Goal: Task Accomplishment & Management: Use online tool/utility

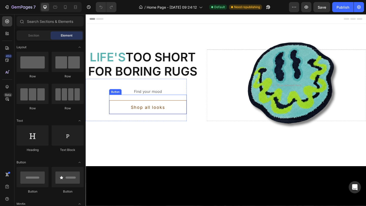
click at [175, 115] on button "Shop all looks" at bounding box center [153, 115] width 84 height 15
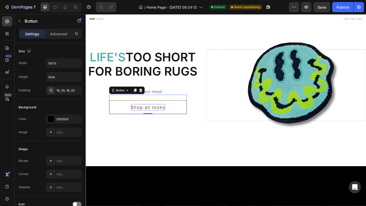
click at [154, 113] on div "Shop all looks" at bounding box center [153, 115] width 37 height 7
click at [154, 113] on p "Shop all looks" at bounding box center [153, 115] width 37 height 7
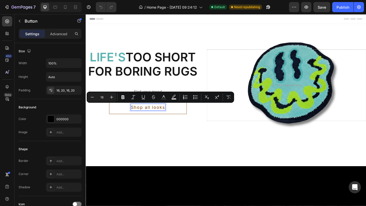
click at [162, 116] on p "Shop all looks" at bounding box center [153, 115] width 37 height 7
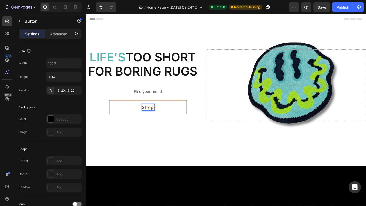
click at [111, 108] on button "Shop" at bounding box center [153, 115] width 84 height 15
click at [62, 35] on p "Advanced" at bounding box center [58, 33] width 17 height 5
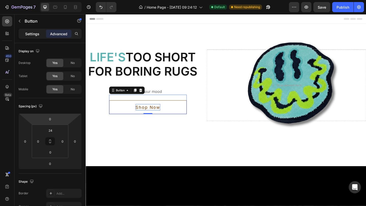
click at [32, 30] on div "Settings" at bounding box center [32, 34] width 25 height 8
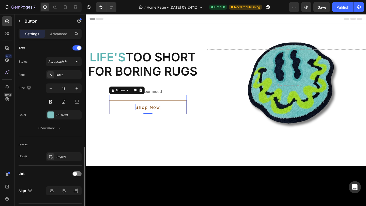
scroll to position [187, 0]
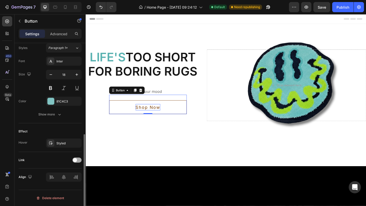
click at [75, 161] on span at bounding box center [75, 160] width 4 height 4
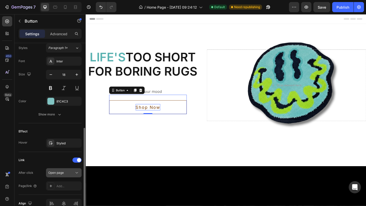
click at [64, 174] on span "Open page" at bounding box center [55, 173] width 15 height 4
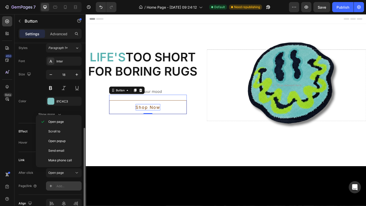
click at [49, 186] on icon at bounding box center [51, 186] width 4 height 4
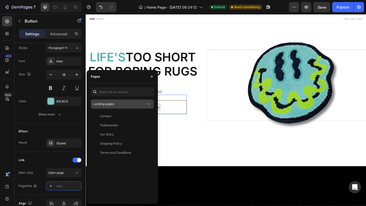
click at [133, 105] on div "Landing pages" at bounding box center [119, 104] width 53 height 5
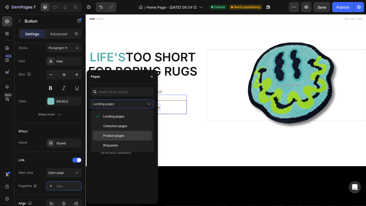
click at [124, 136] on span "Product pages" at bounding box center [113, 136] width 21 height 5
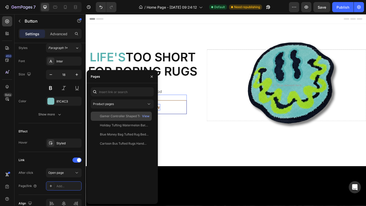
click at [127, 118] on div "Gamer Controller Shaped Tufted Rug Plush Comfort Non-Slip Game Room Decor Durab…" at bounding box center [124, 116] width 49 height 5
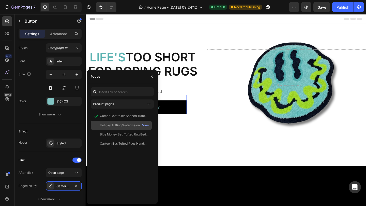
click at [125, 123] on div "Holiday Tufting Watermelon Bathroom Mat Soft Fluffy Fruit Bedroom Carpet Bathma…" at bounding box center [121, 125] width 61 height 9
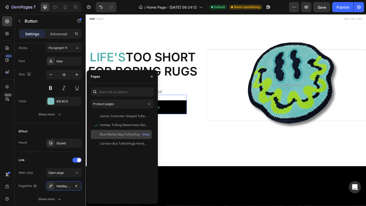
click at [125, 133] on div "Blue Money Bag Tufted Rug Bedroom Aesthetics Rug Minimalist Tufted Rug Housewar…" at bounding box center [124, 134] width 49 height 5
click at [128, 142] on div "Cartoon Bus Tufted Rugs Handmade Carpet Room Decor Kawaii Rug Small Rugs for Be…" at bounding box center [124, 144] width 49 height 5
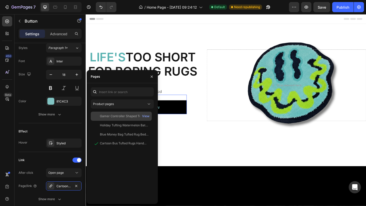
click at [131, 114] on div "Gamer Controller Shaped Tufted Rug Plush Comfort Non-Slip Game Room Decor Durab…" at bounding box center [124, 116] width 49 height 5
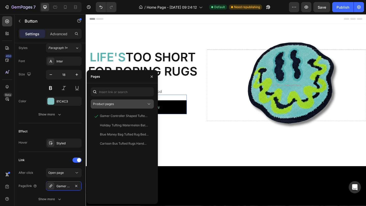
click at [131, 102] on div "Product pages" at bounding box center [119, 104] width 53 height 5
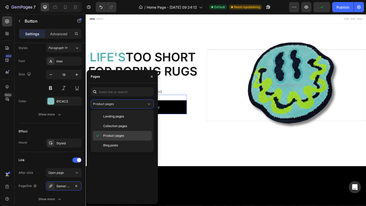
click at [132, 138] on div "Product pages" at bounding box center [122, 136] width 59 height 10
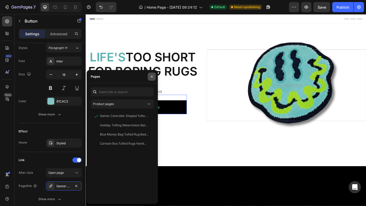
click at [151, 76] on icon "button" at bounding box center [152, 76] width 2 height 2
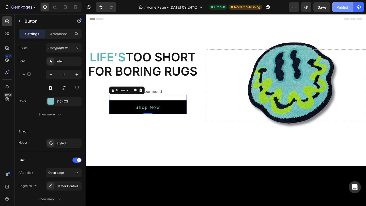
click at [341, 8] on div "Publish" at bounding box center [342, 7] width 13 height 5
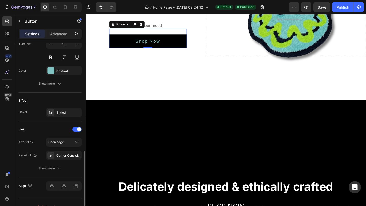
scroll to position [226, 0]
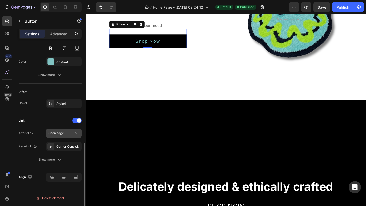
click at [65, 136] on button "Open page" at bounding box center [64, 133] width 36 height 9
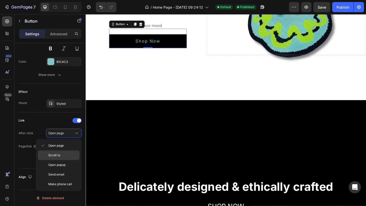
click at [63, 157] on p "Scroll to" at bounding box center [62, 155] width 29 height 5
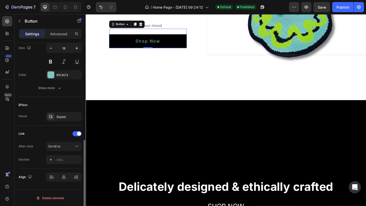
scroll to position [213, 0]
click at [60, 159] on div "Add..." at bounding box center [68, 160] width 24 height 5
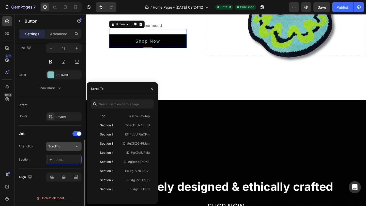
click at [61, 147] on div "Scroll to" at bounding box center [61, 146] width 26 height 5
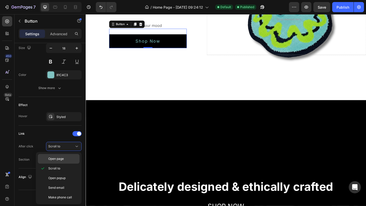
click at [62, 156] on div "Open page" at bounding box center [59, 159] width 42 height 10
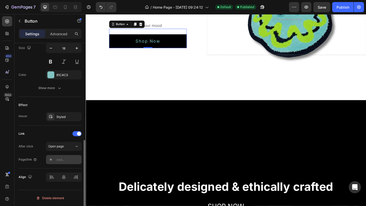
click at [57, 159] on div "Add..." at bounding box center [68, 160] width 24 height 5
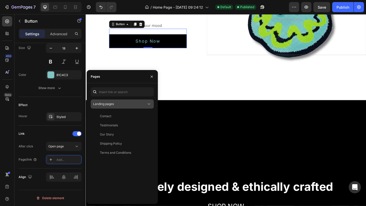
click at [135, 104] on div "Landing pages" at bounding box center [119, 104] width 53 height 5
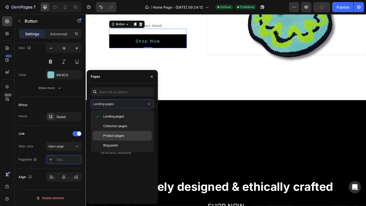
click at [128, 135] on p "Product pages" at bounding box center [126, 136] width 46 height 5
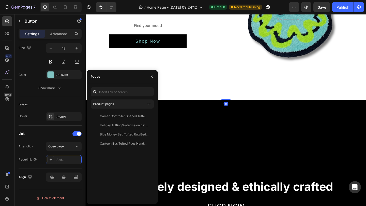
click at [176, 97] on div "LIFE'S TOO SHORT for boring rugs Heading Find your mood Text Shop Now Button Ro…" at bounding box center [238, 30] width 305 height 155
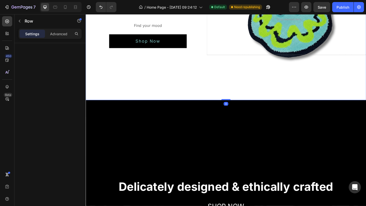
click at [62, 102] on div at bounding box center [49, 132] width 71 height 178
click at [21, 21] on icon "button" at bounding box center [20, 21] width 4 height 4
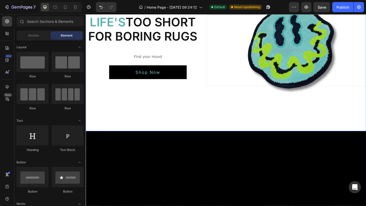
scroll to position [0, 0]
